Goal: Information Seeking & Learning: Learn about a topic

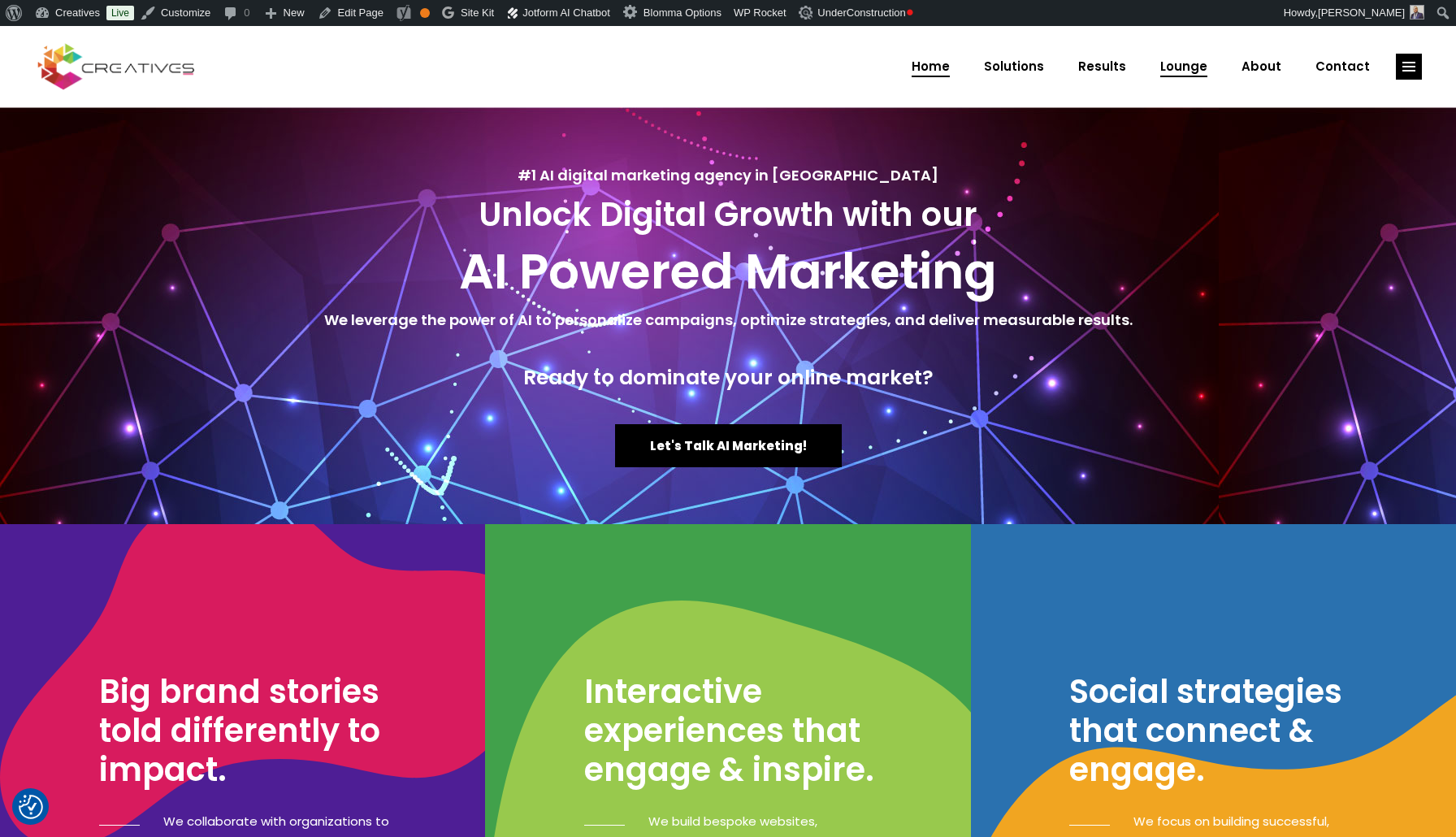
click at [1190, 63] on span "Lounge" at bounding box center [1183, 67] width 47 height 42
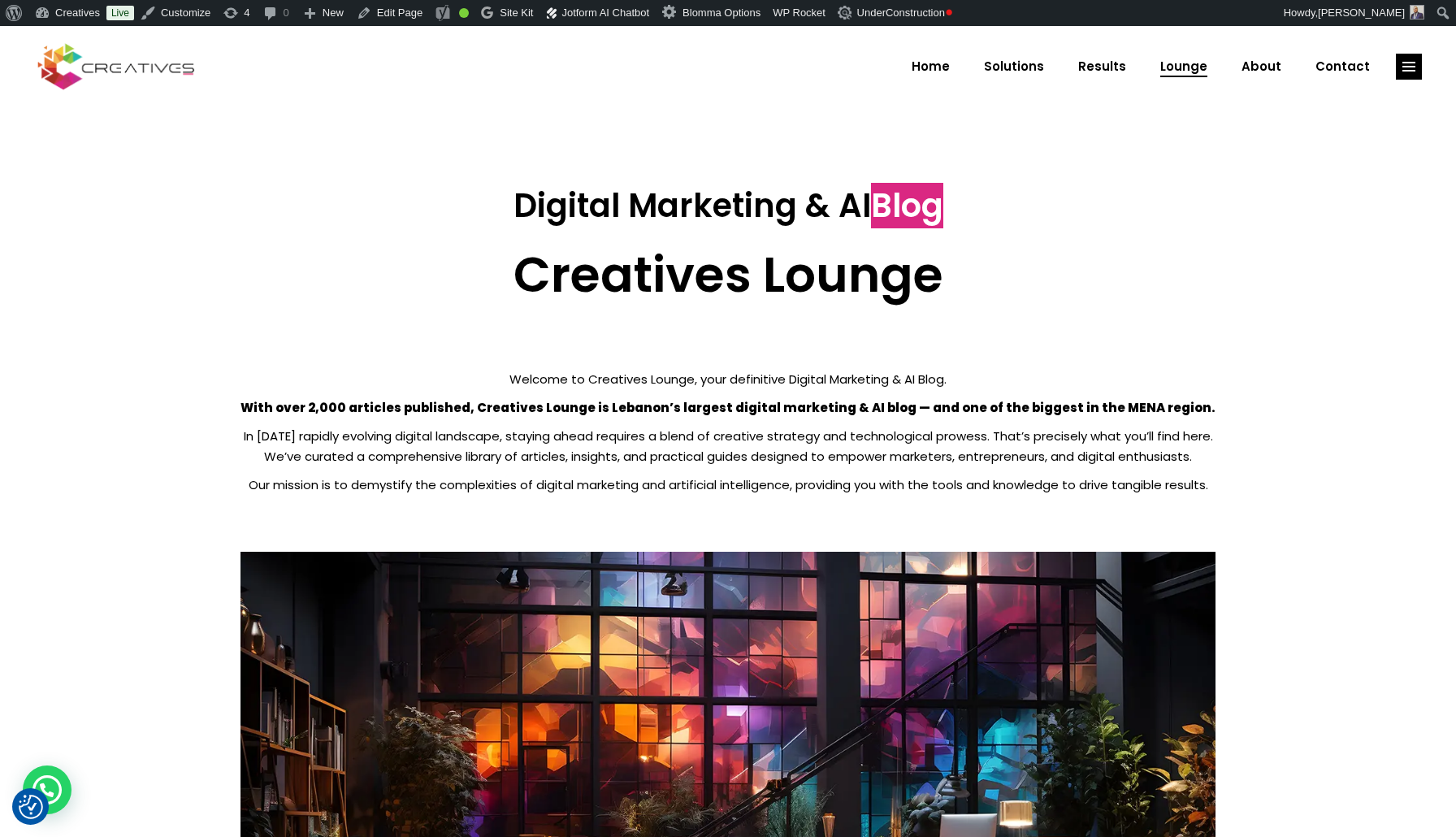
click at [498, 406] on strong "With over 2,000 articles published, Creatives Lounge is Lebanon’s largest digit…" at bounding box center [728, 408] width 975 height 17
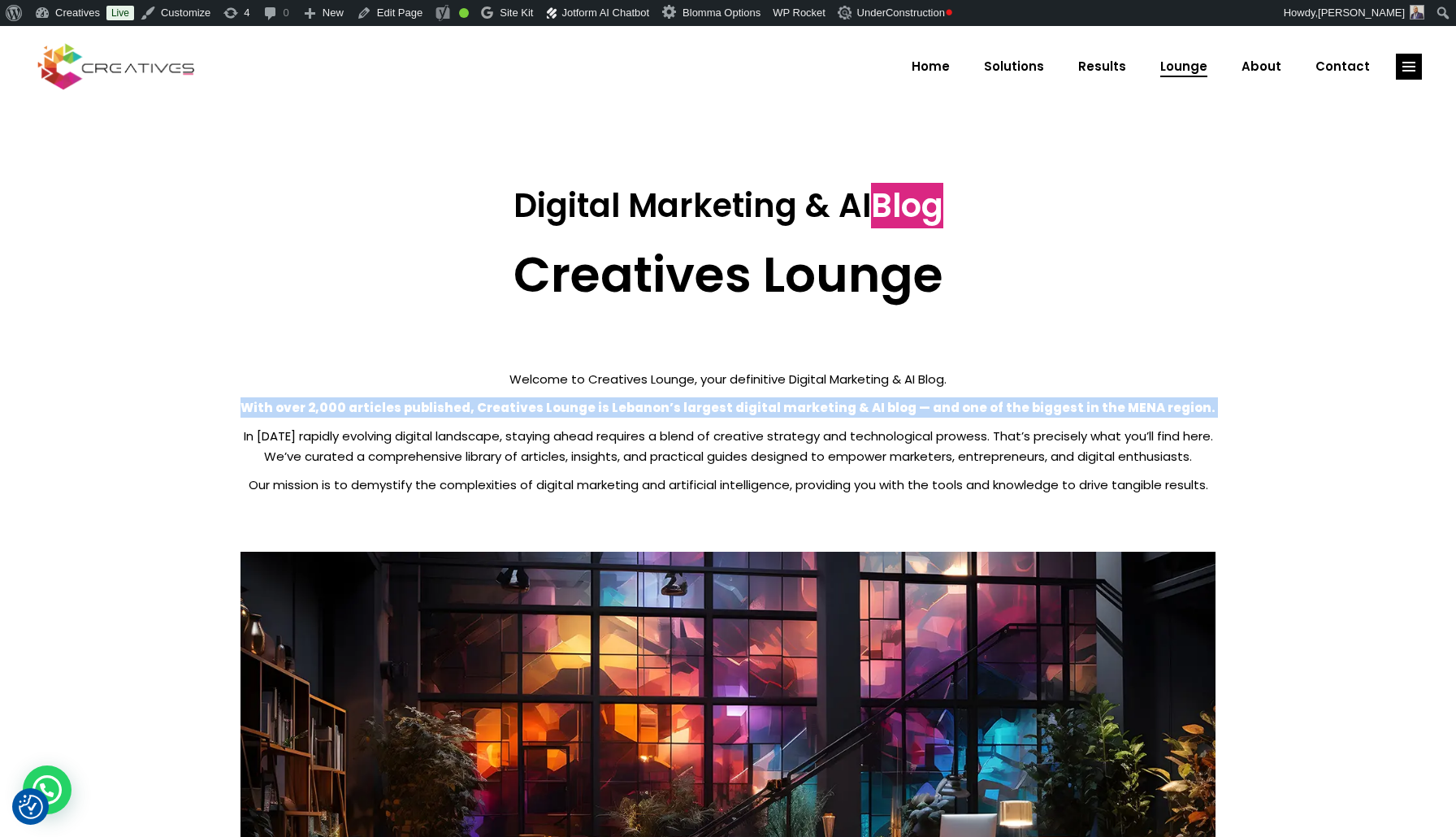
click at [498, 406] on strong "With over 2,000 articles published, Creatives Lounge is Lebanon’s largest digit…" at bounding box center [728, 408] width 975 height 17
copy div "With over 2,000 articles published, Creatives Lounge is Lebanon’s largest digit…"
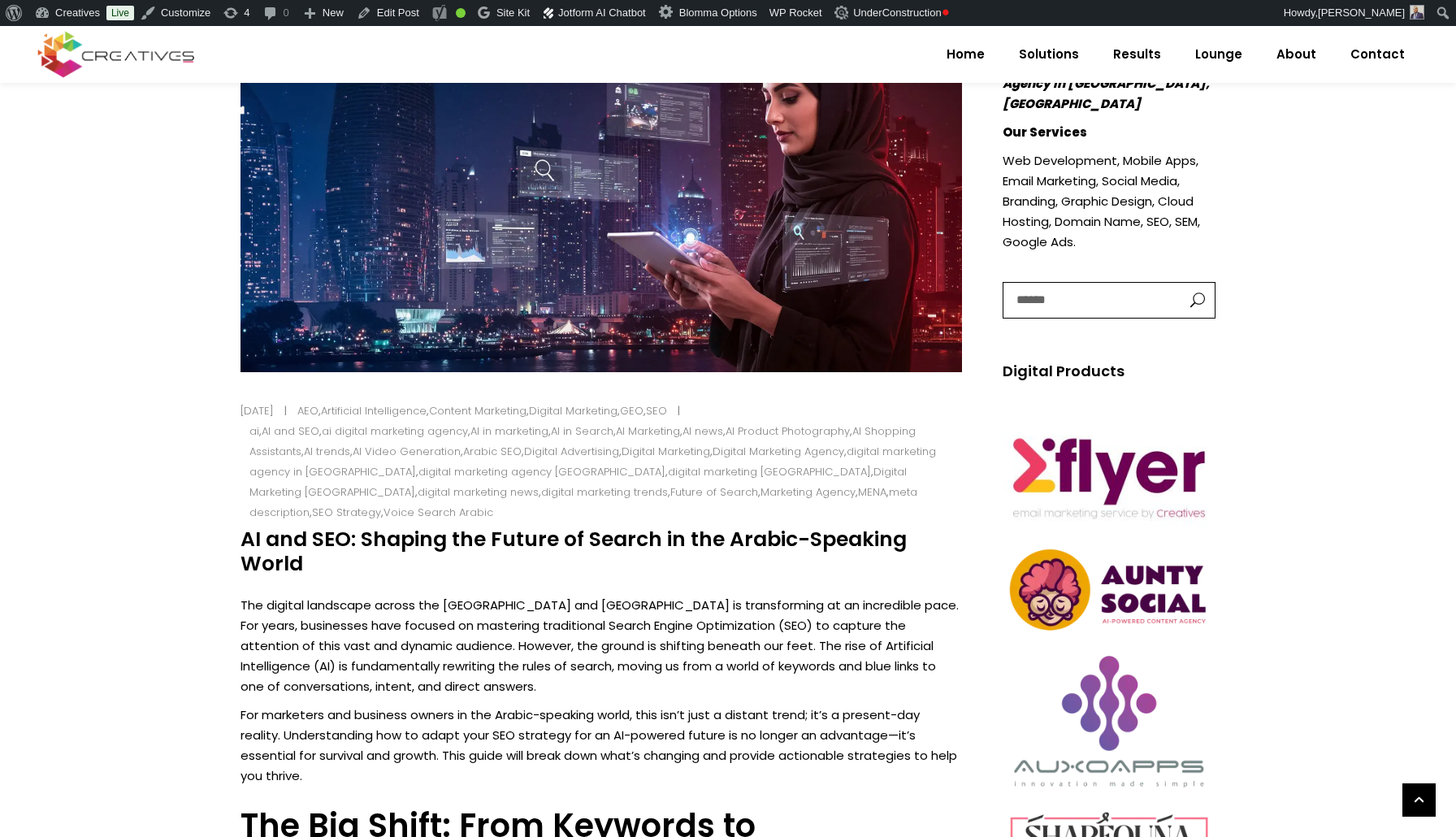
scroll to position [395, 0]
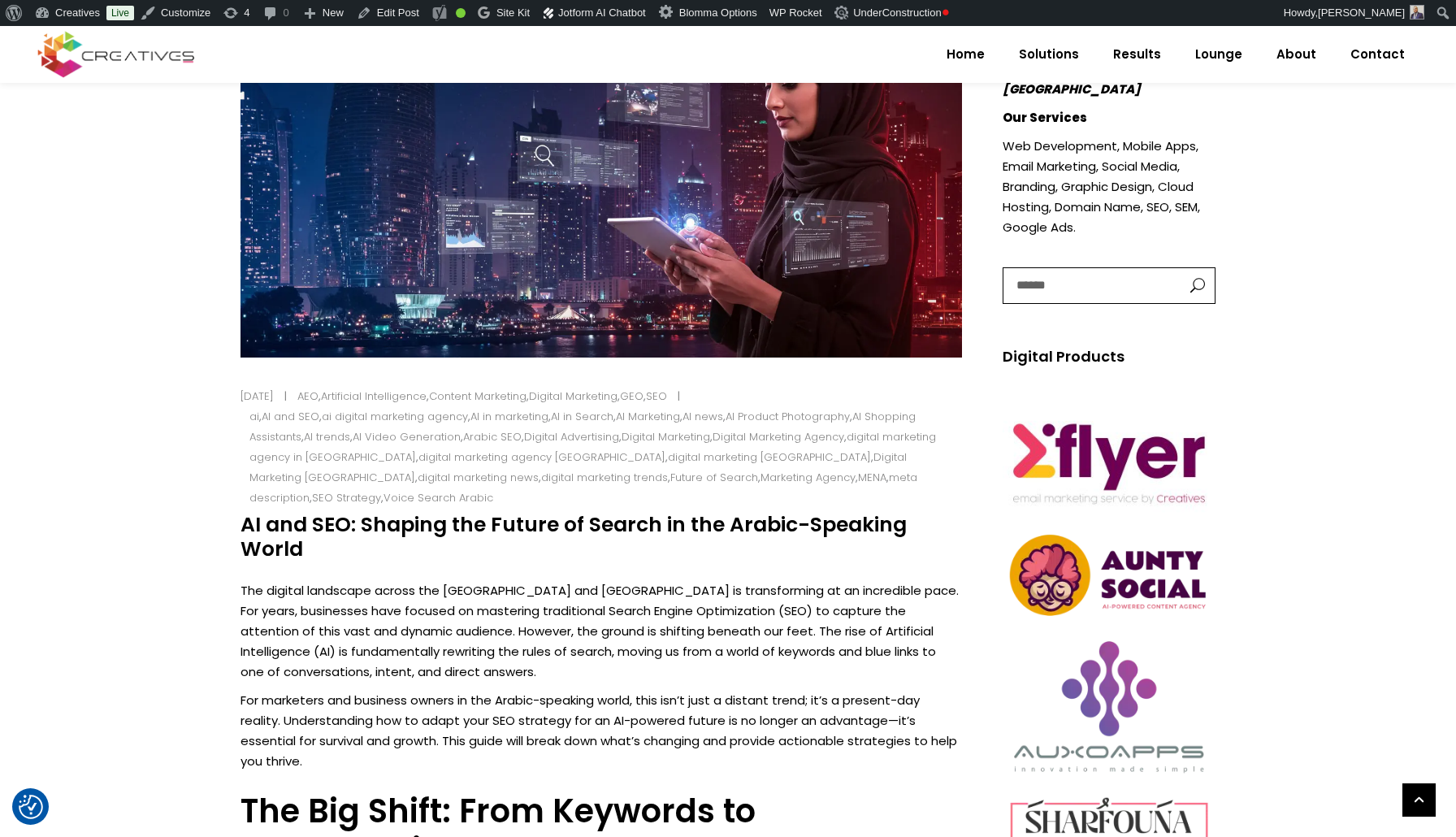
drag, startPoint x: 299, startPoint y: 529, endPoint x: 245, endPoint y: 512, distance: 56.6
click at [242, 513] on h4 "AI and SEO: Shaping the Future of Search in the Arabic-Speaking World" at bounding box center [601, 536] width 721 height 49
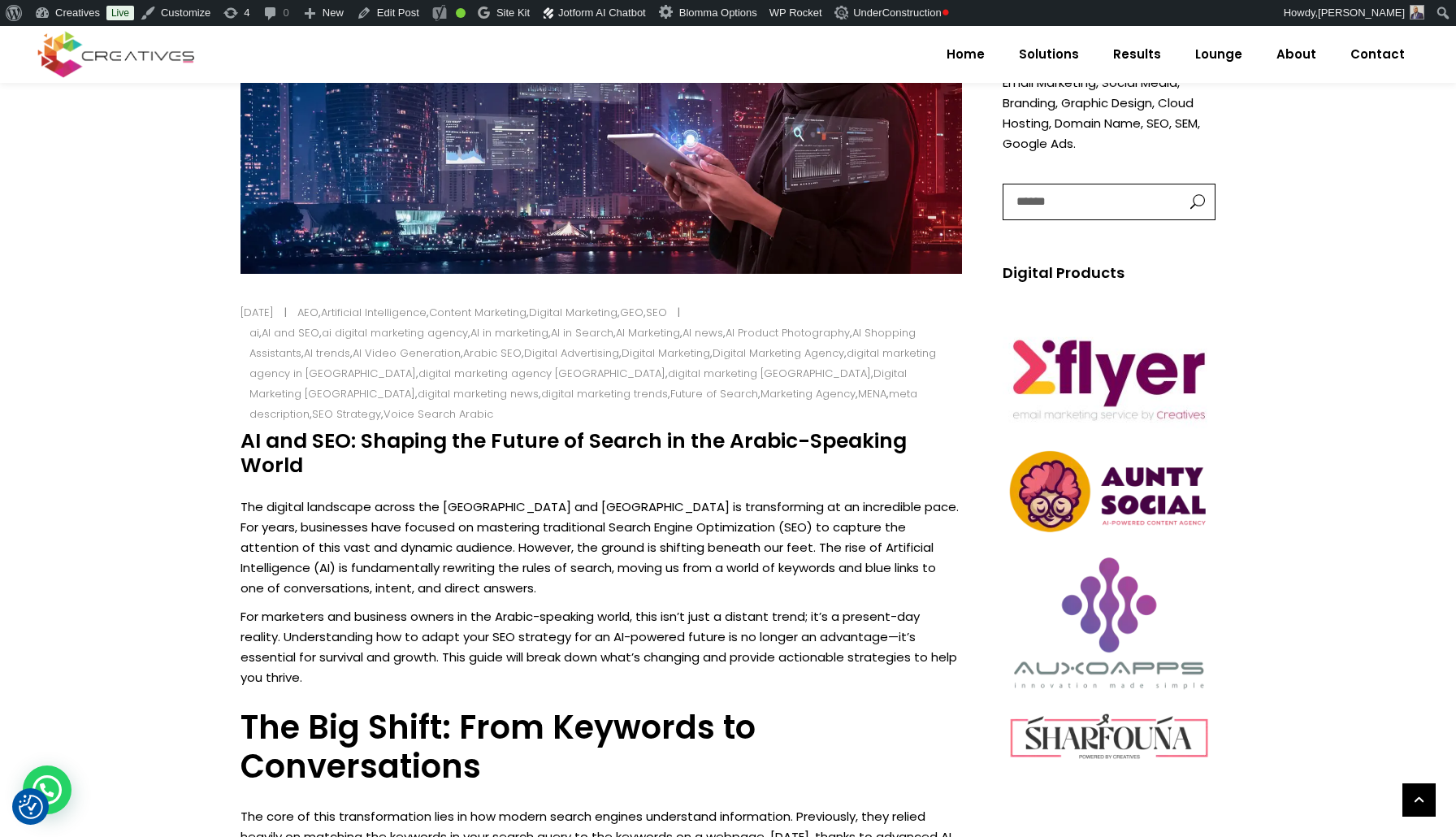
scroll to position [481, 0]
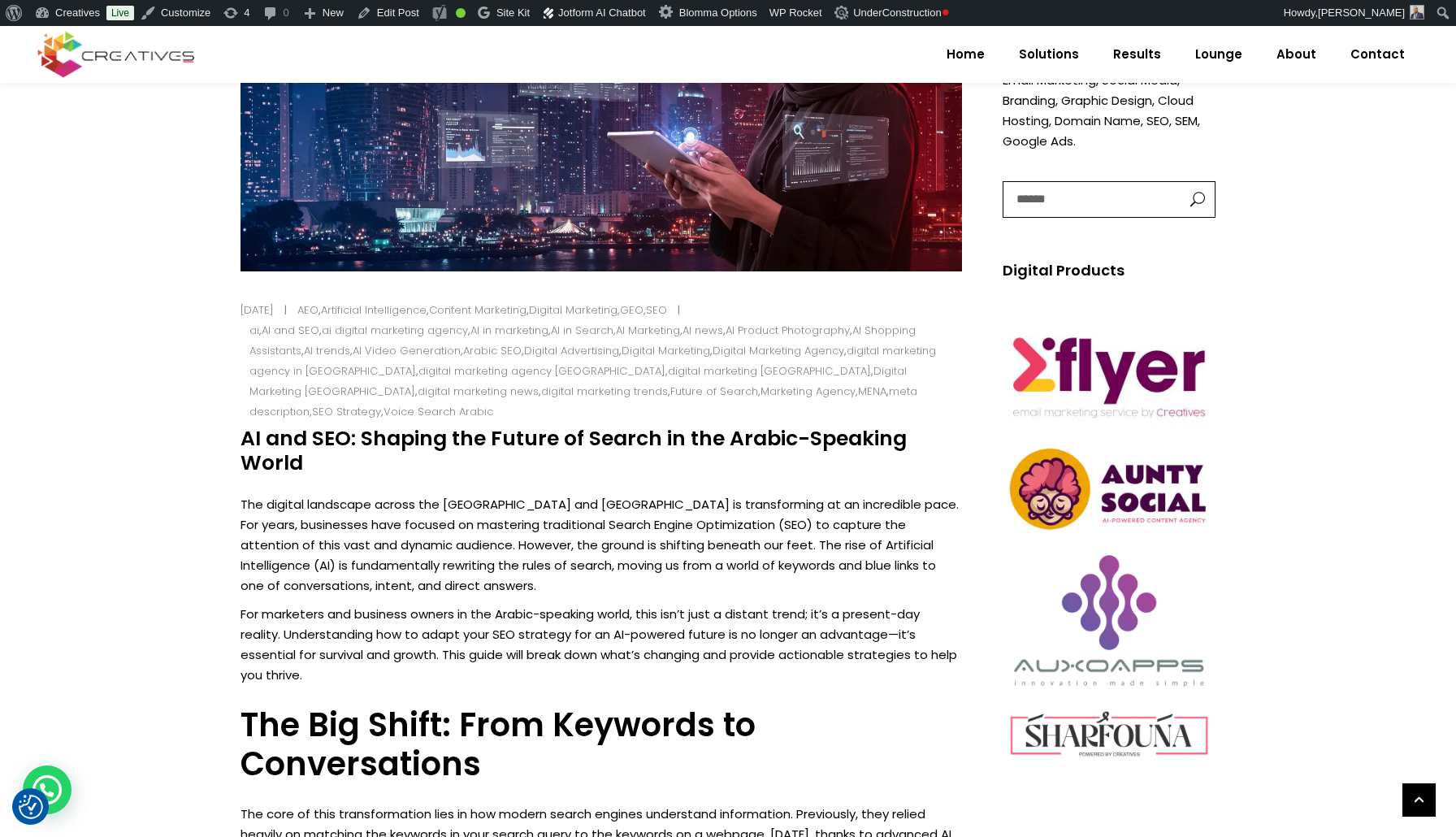
click at [240, 494] on p "The digital landscape across the Middle East and North Africa is transforming a…" at bounding box center [601, 545] width 721 height 101
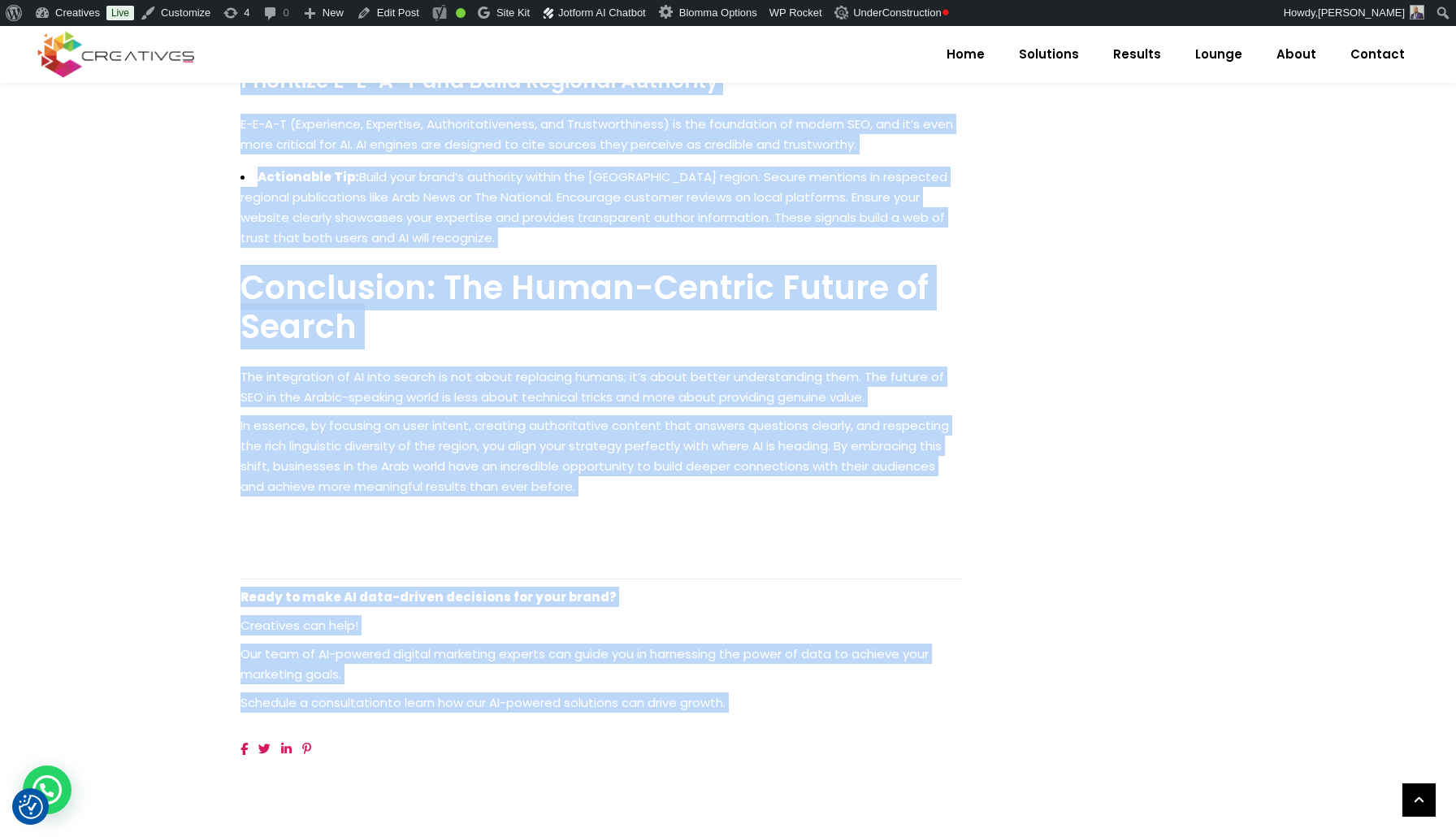
scroll to position [2424, 0]
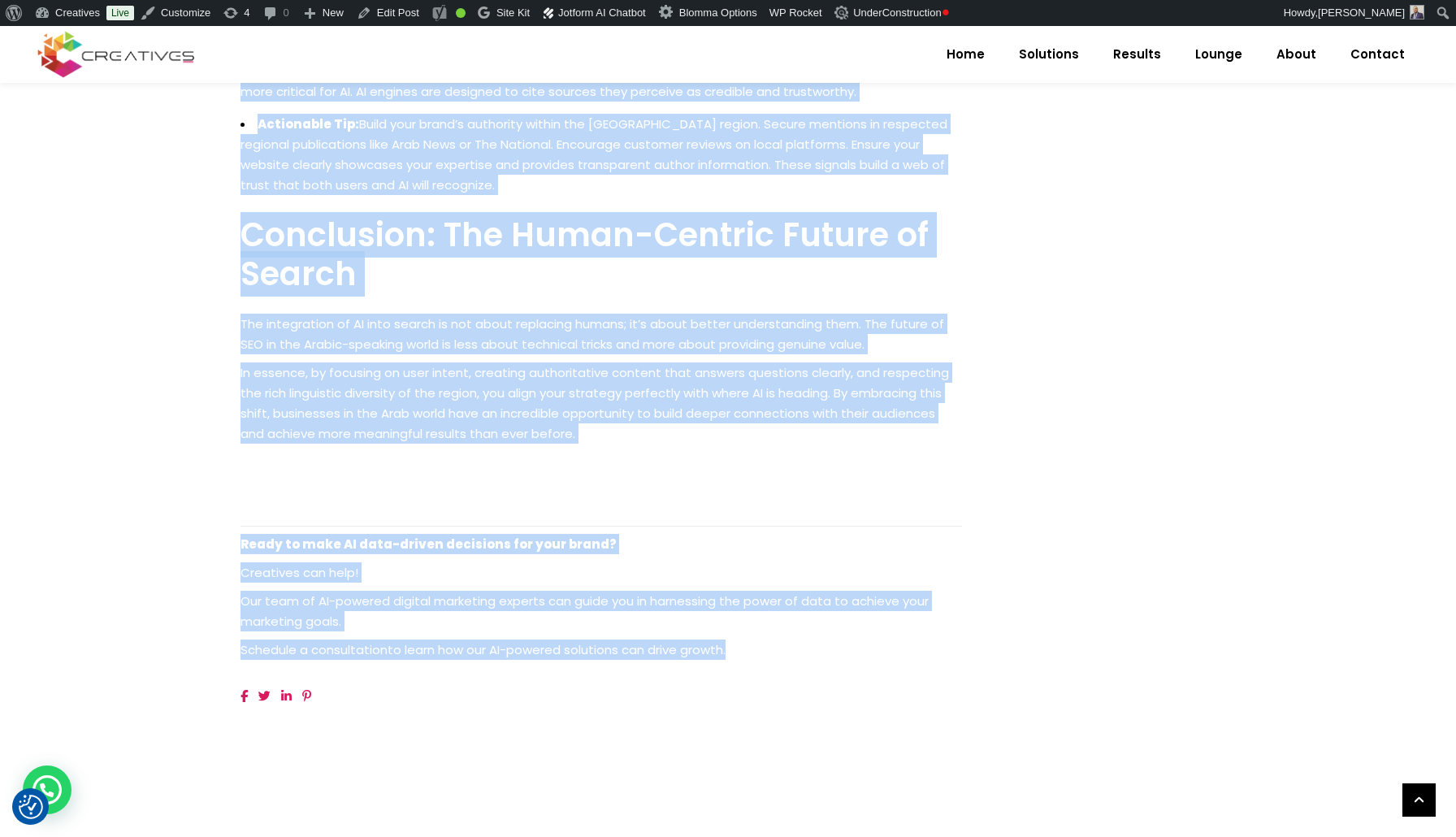
drag, startPoint x: 240, startPoint y: 484, endPoint x: 532, endPoint y: 621, distance: 322.5
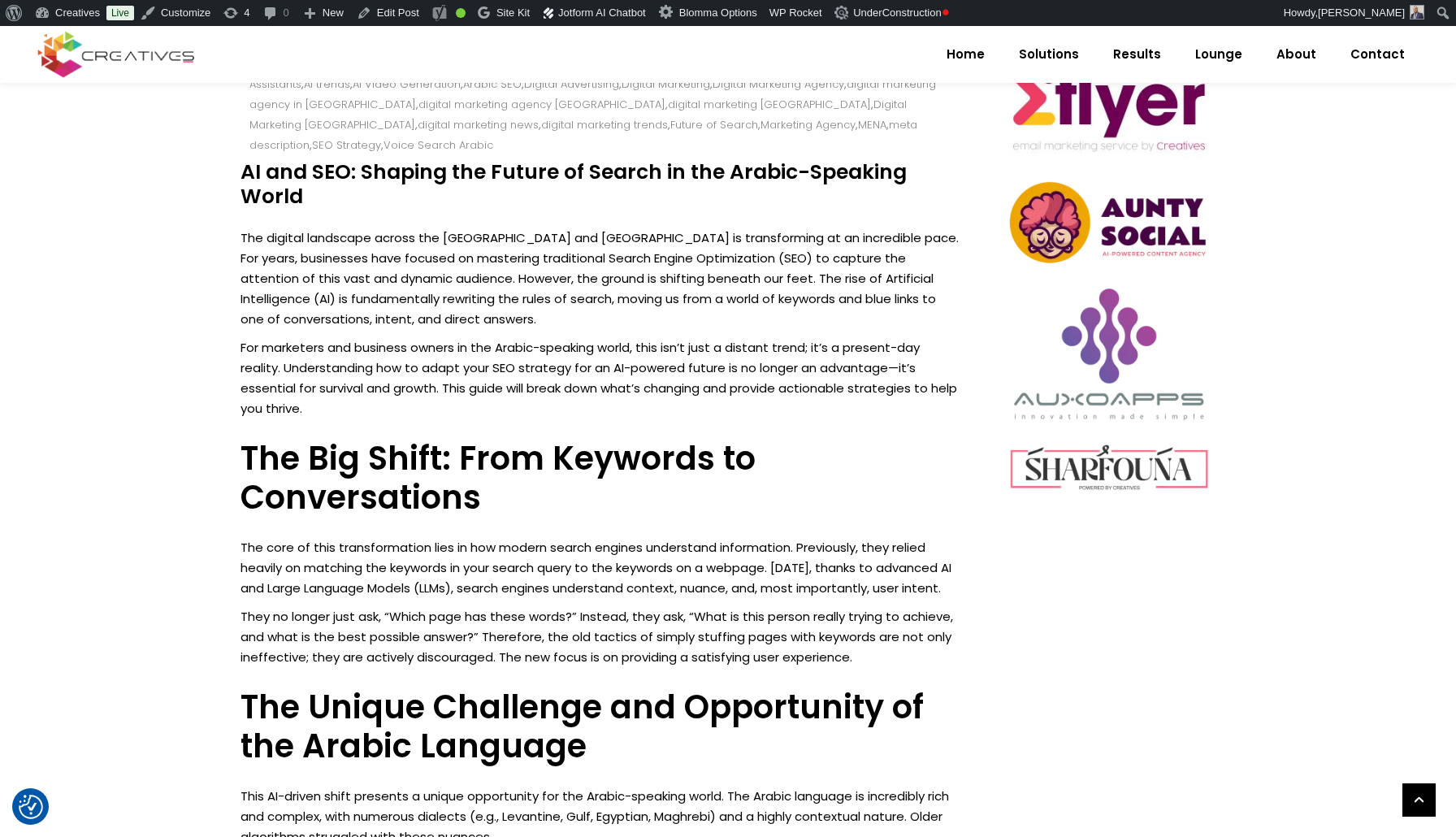
scroll to position [748, 0]
click at [298, 227] on p "The digital landscape across the Middle East and North Africa is transforming a…" at bounding box center [601, 278] width 721 height 101
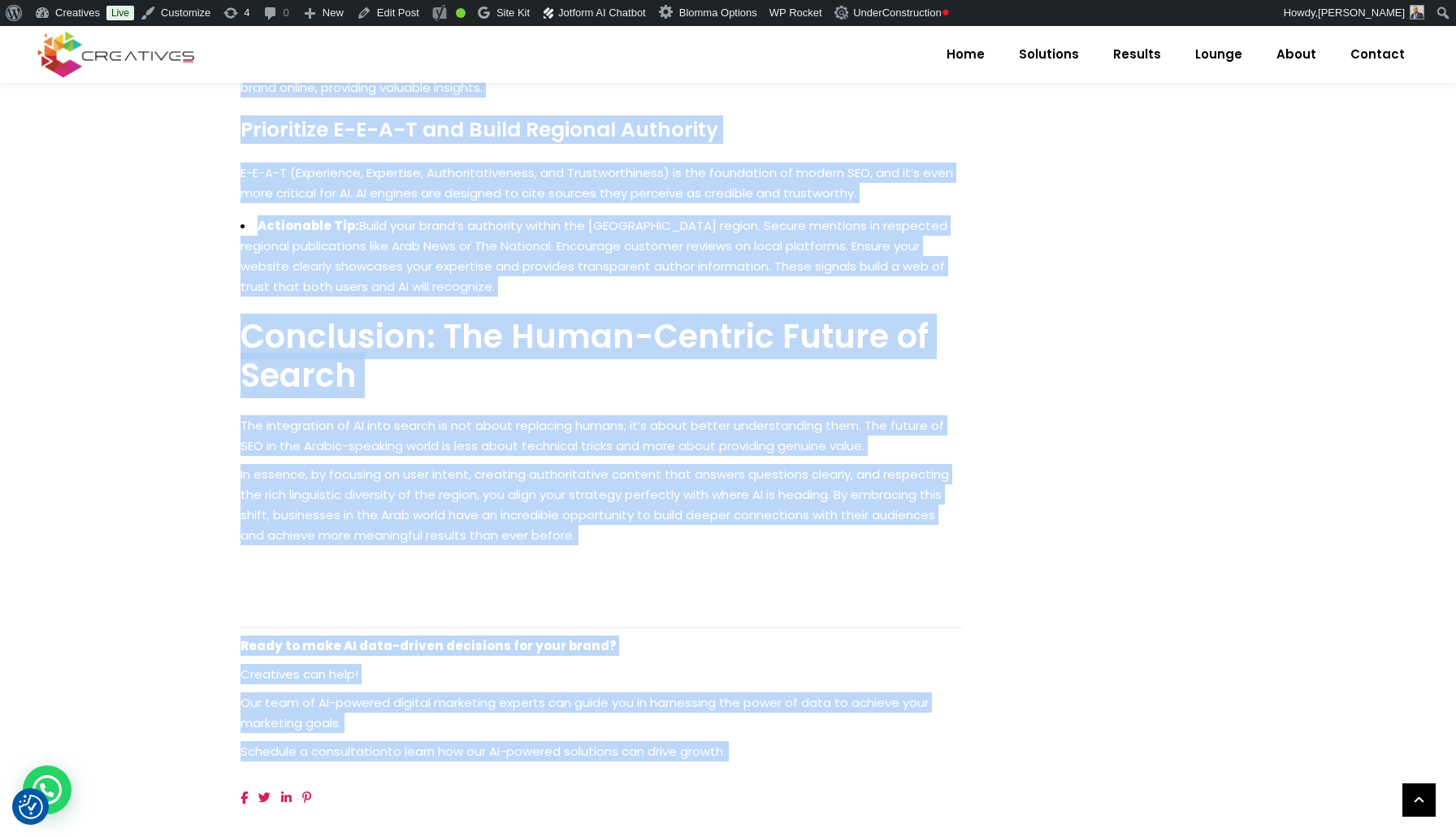
scroll to position [2370, 0]
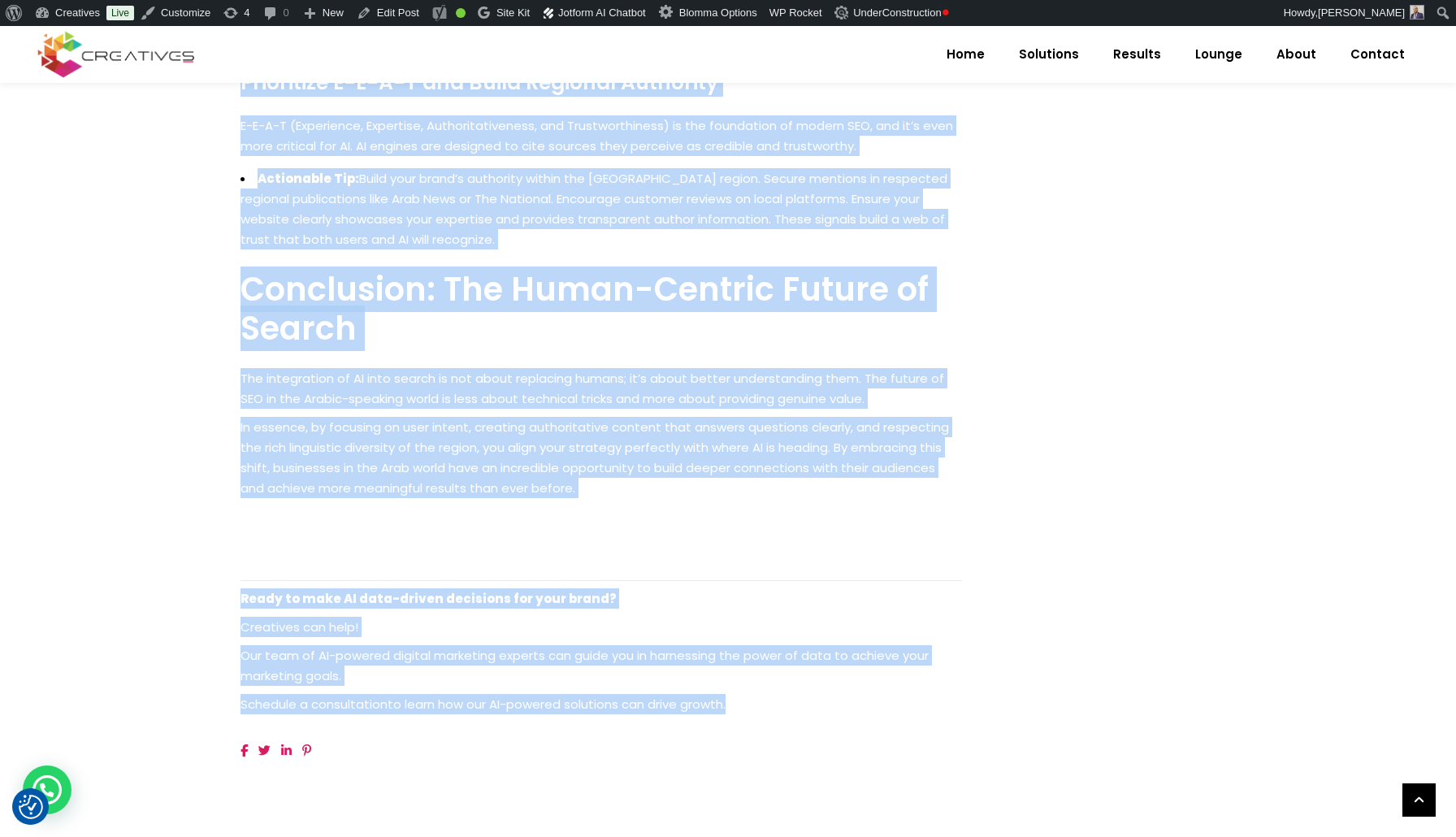
drag, startPoint x: 298, startPoint y: 216, endPoint x: 751, endPoint y: 672, distance: 642.8
copy div "The digital landscape across the Middle East and North Africa is transforming a…"
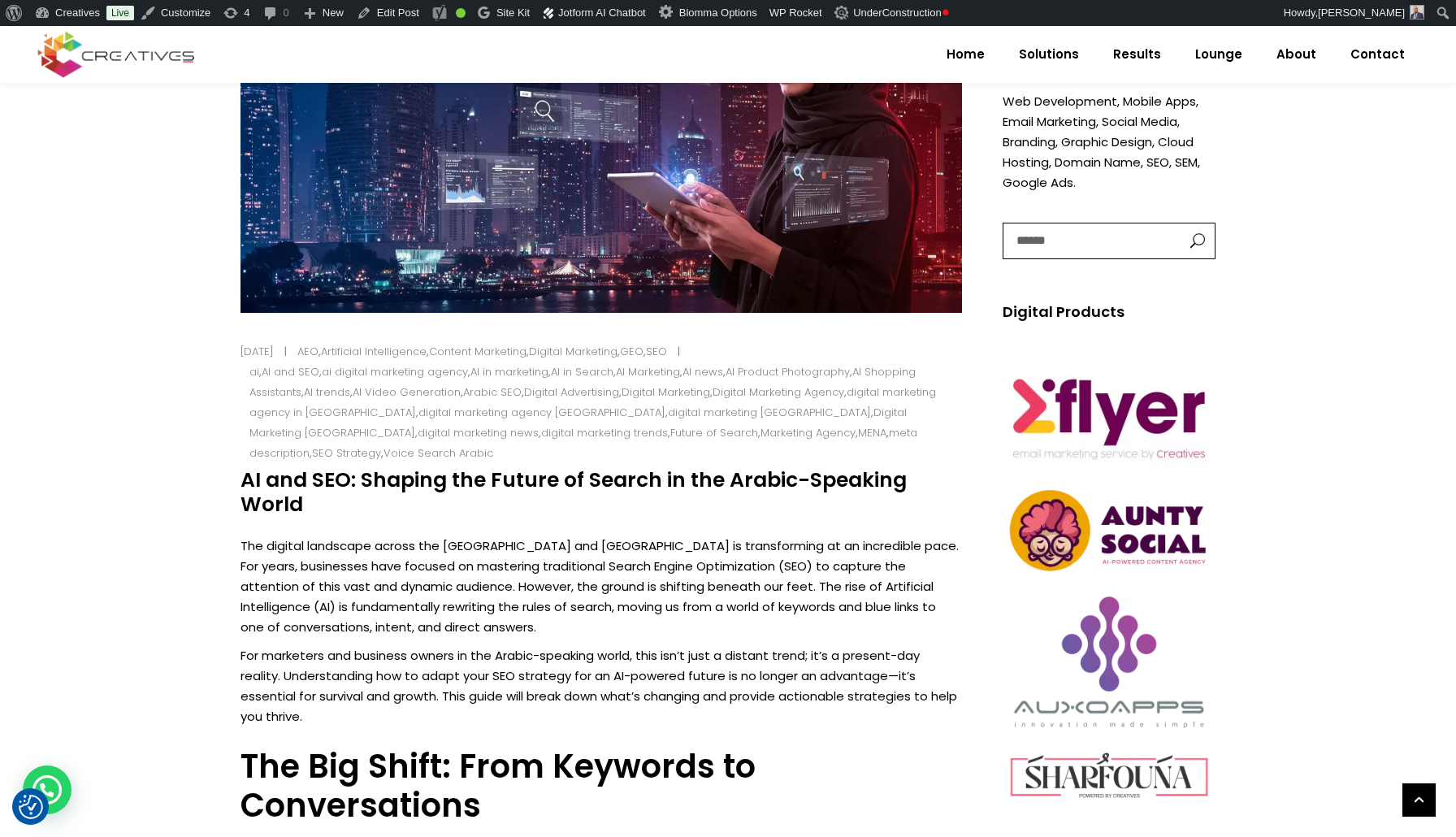
scroll to position [441, 0]
